Goal: Task Accomplishment & Management: Manage account settings

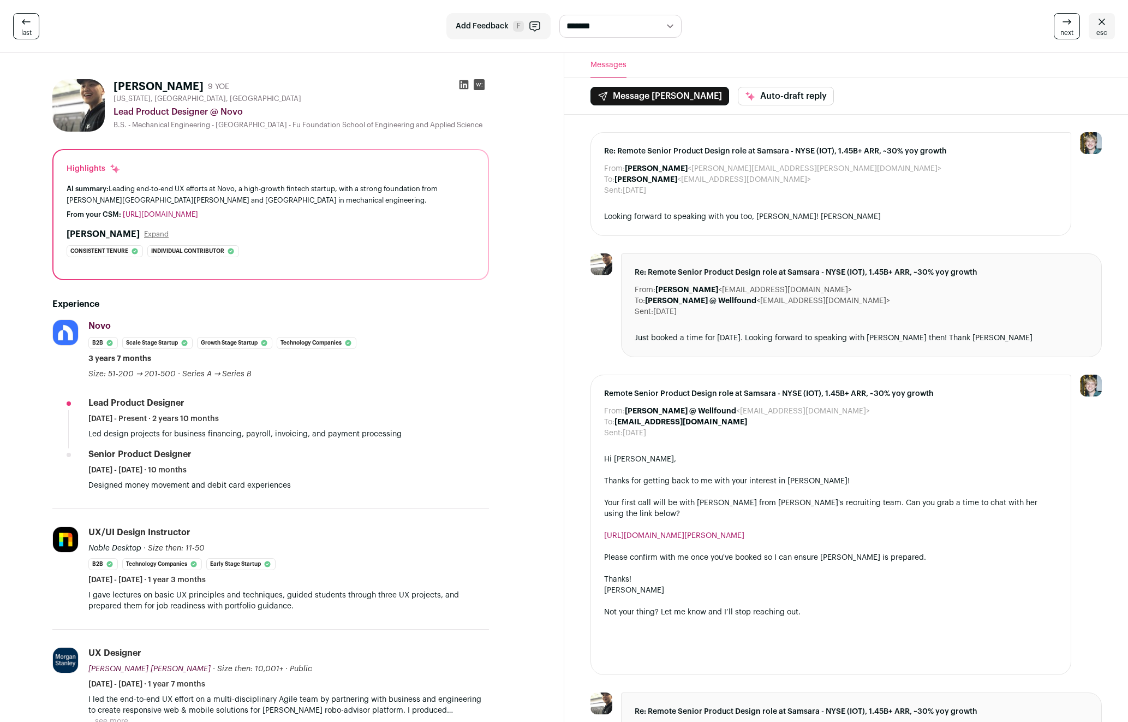
click at [1104, 32] on span "esc" at bounding box center [1102, 32] width 11 height 9
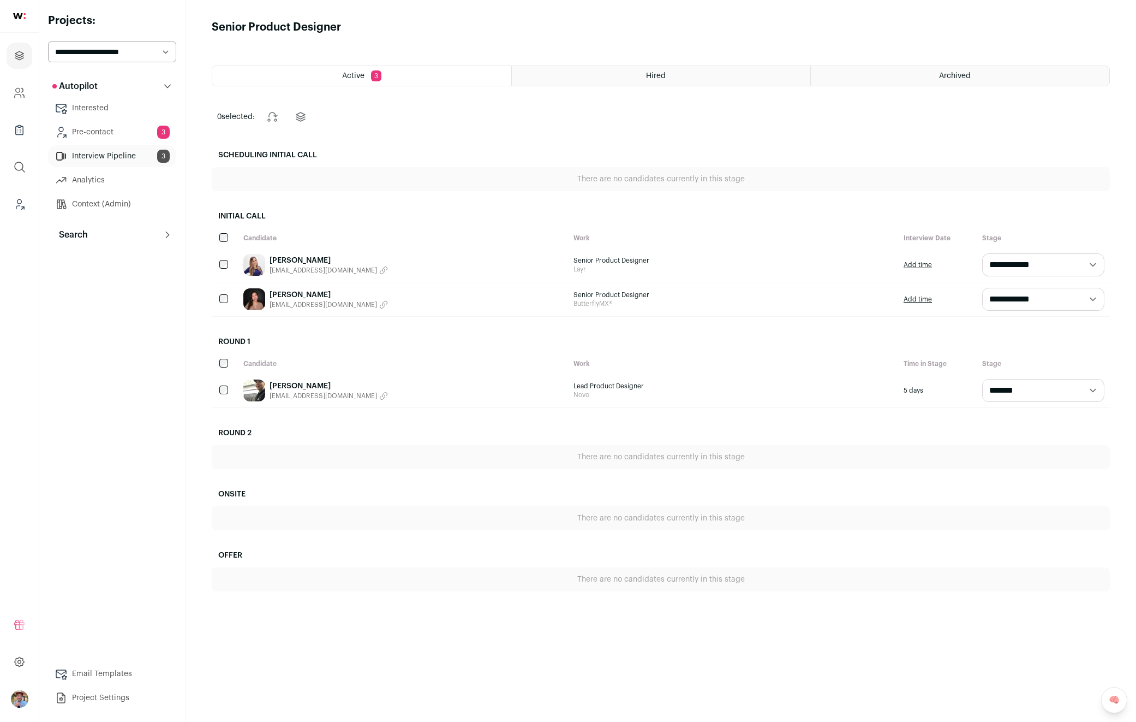
click at [124, 235] on button "Search" at bounding box center [112, 235] width 128 height 22
click at [120, 334] on link "Replied 8" at bounding box center [112, 335] width 128 height 22
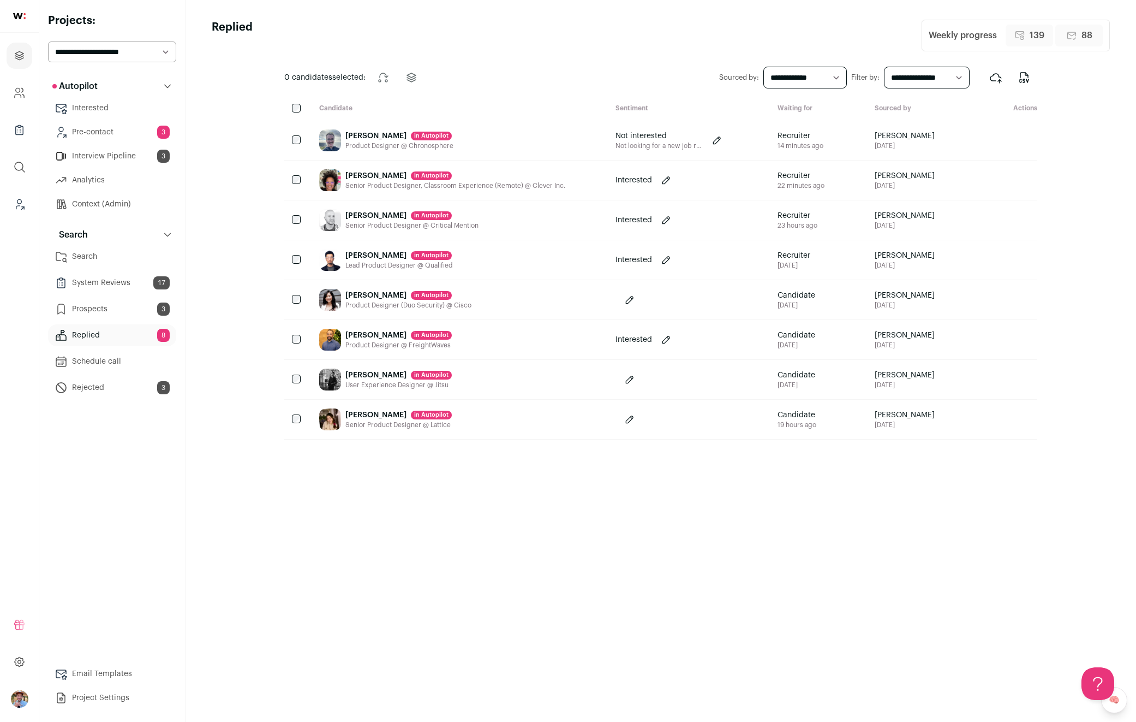
click at [127, 316] on link "Prospects 3" at bounding box center [112, 309] width 128 height 22
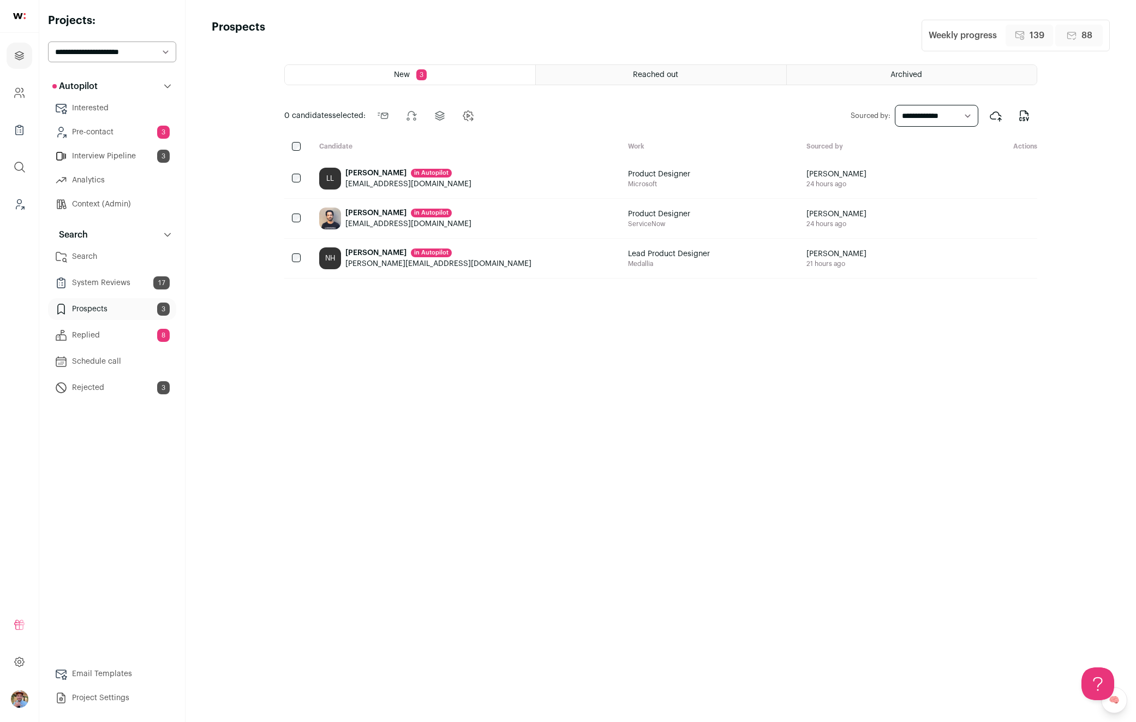
click at [126, 287] on link "System Reviews 17" at bounding box center [112, 283] width 128 height 22
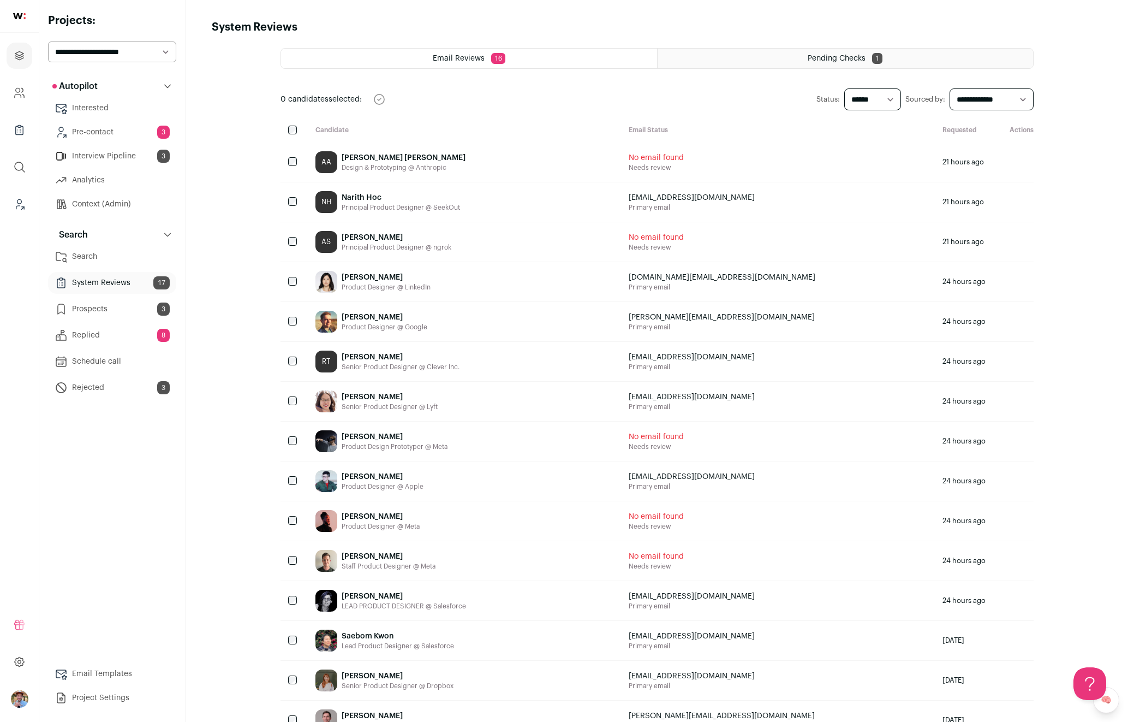
click at [123, 311] on link "Prospects 3" at bounding box center [112, 309] width 128 height 22
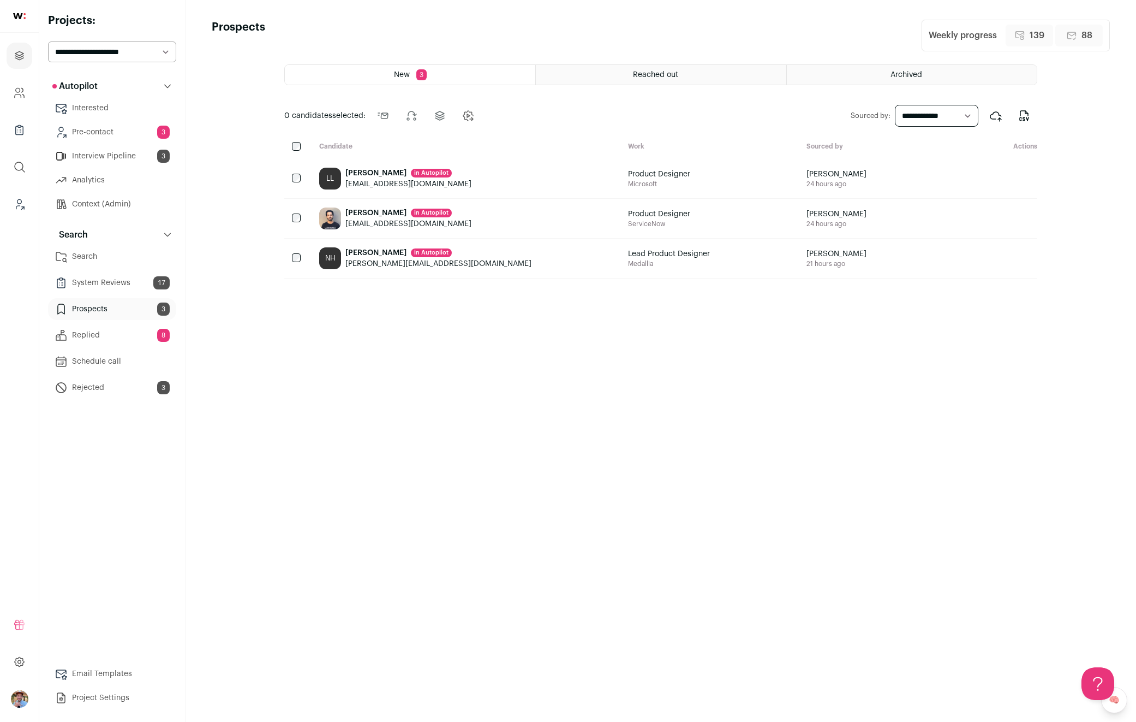
click at [411, 171] on div "in Autopilot" at bounding box center [431, 173] width 41 height 9
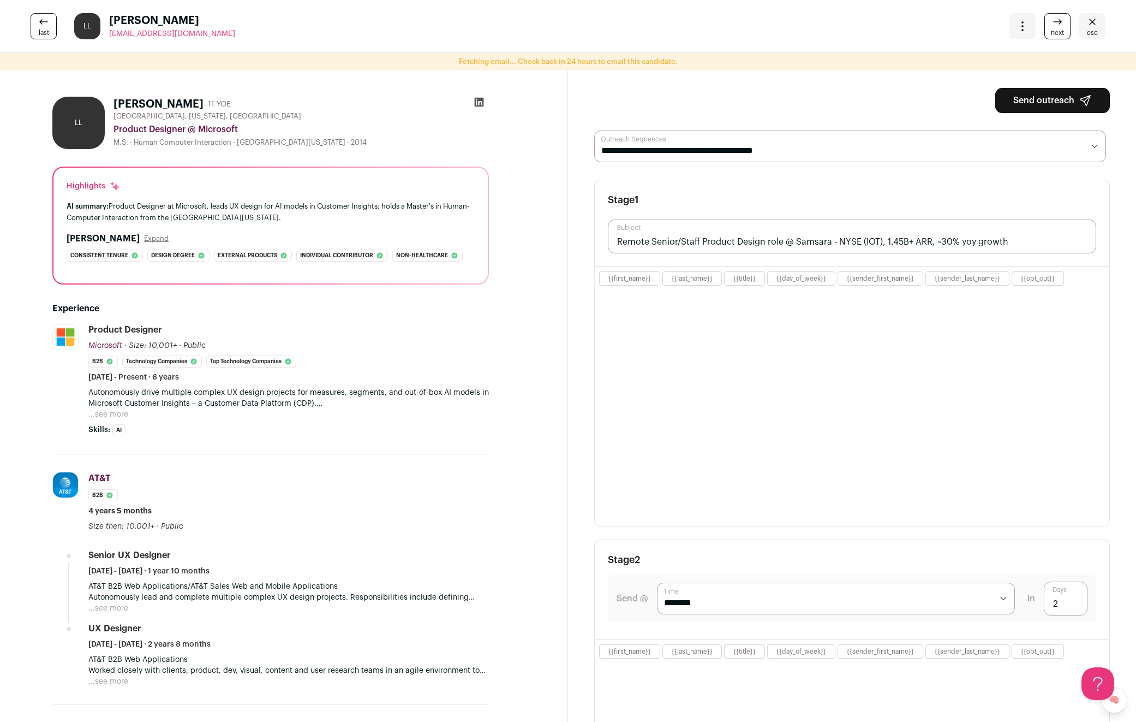
click at [47, 27] on html "Projects Company and ATS Settings Company Lists (Experimental) Global Search Le…" at bounding box center [568, 361] width 1136 height 722
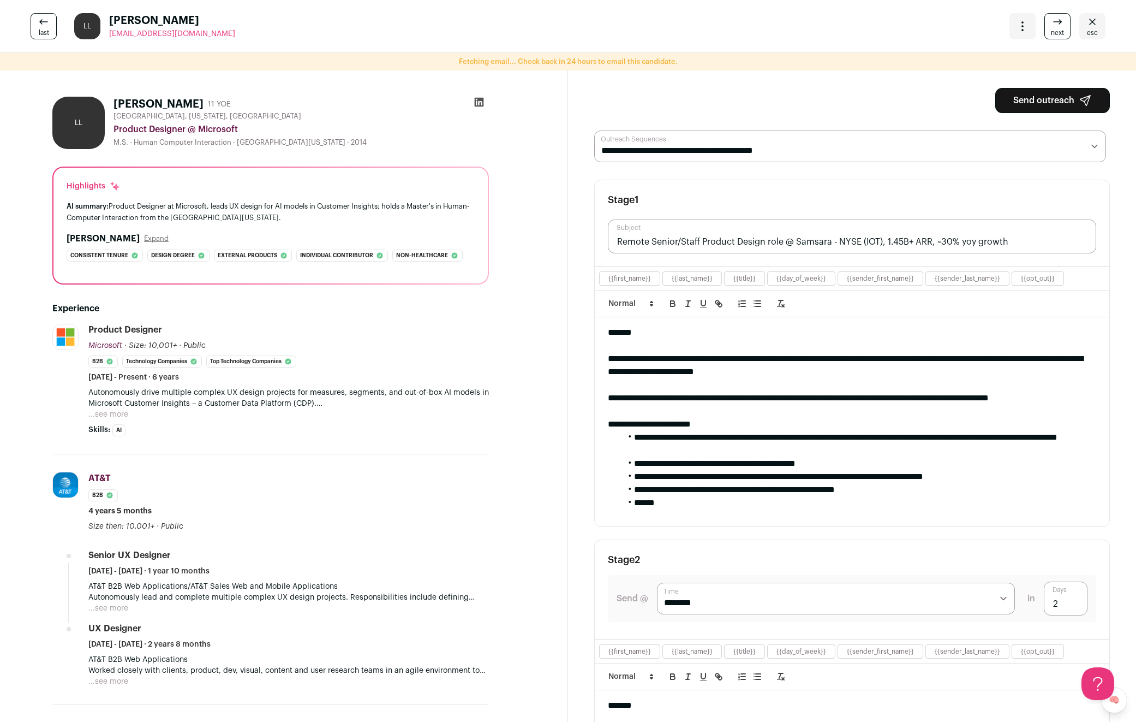
click at [1086, 23] on icon "Close" at bounding box center [1092, 21] width 13 height 13
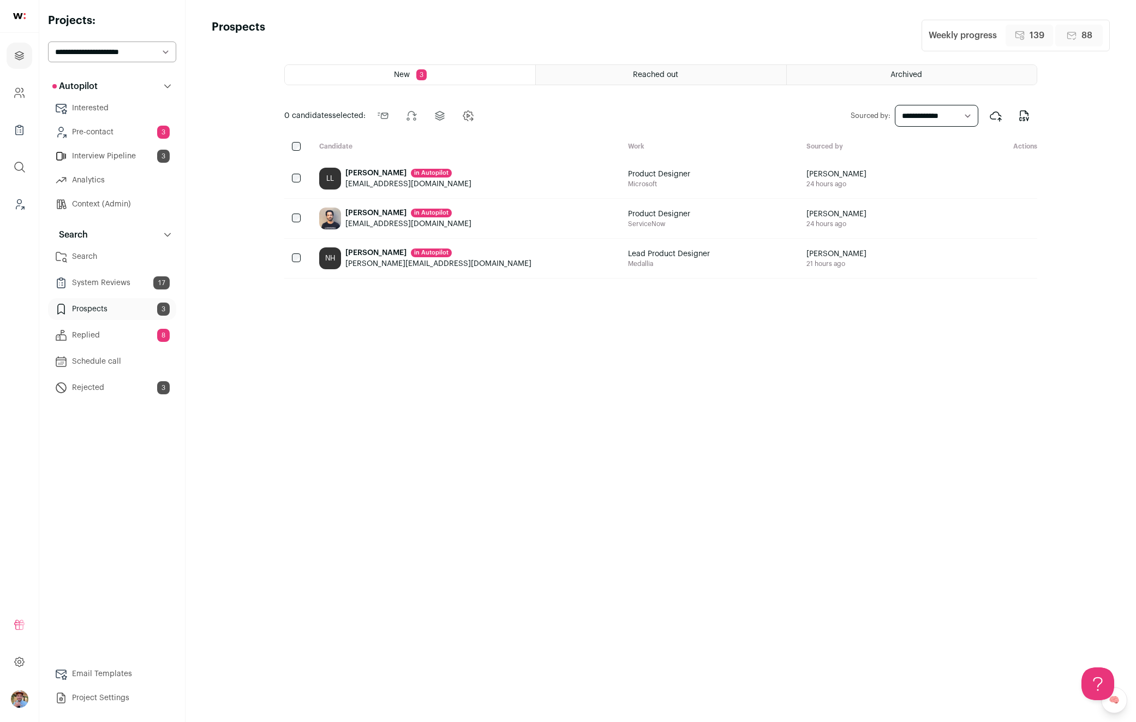
click at [95, 152] on link "Interview Pipeline 3" at bounding box center [112, 156] width 128 height 22
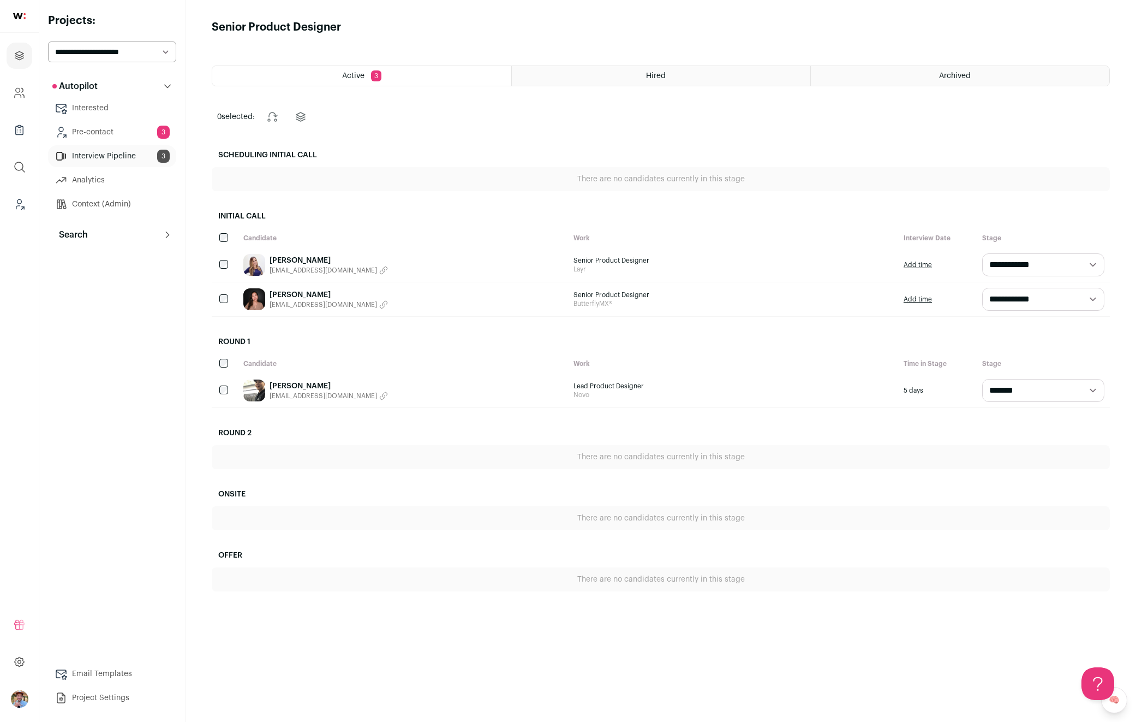
click at [305, 269] on span "[EMAIL_ADDRESS][DOMAIN_NAME]" at bounding box center [324, 270] width 108 height 9
click at [921, 266] on link "Add time" at bounding box center [918, 264] width 28 height 9
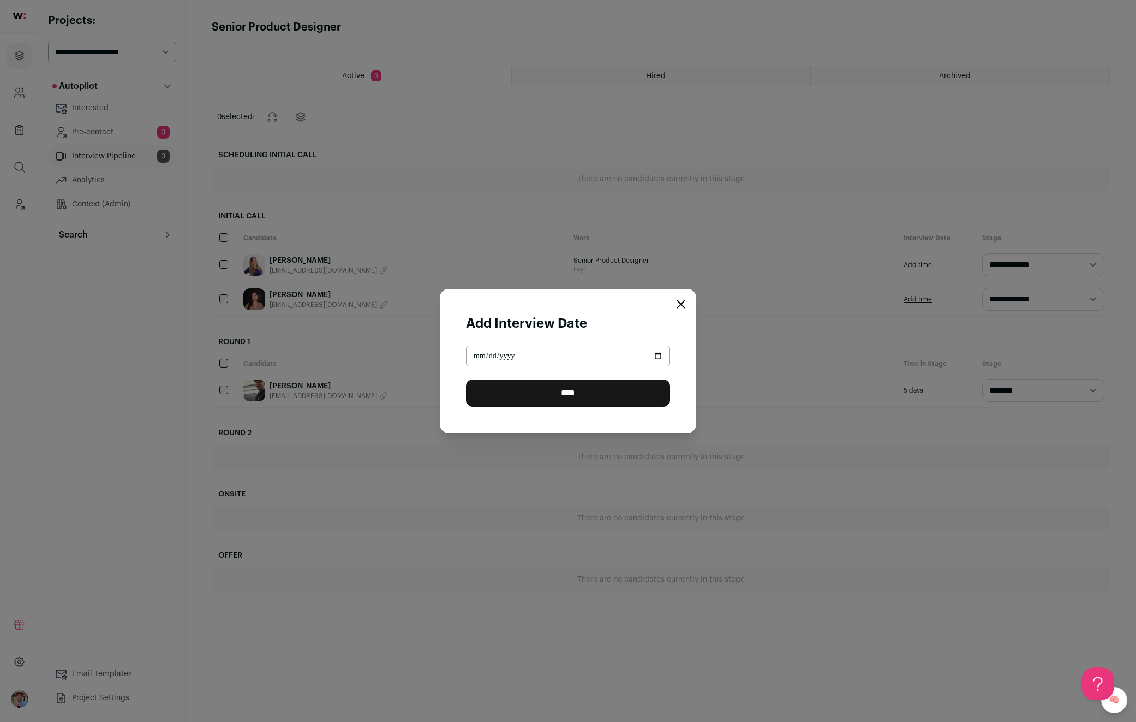
click at [677, 305] on icon "Close modal" at bounding box center [681, 304] width 9 height 9
